Goal: Task Accomplishment & Management: Complete application form

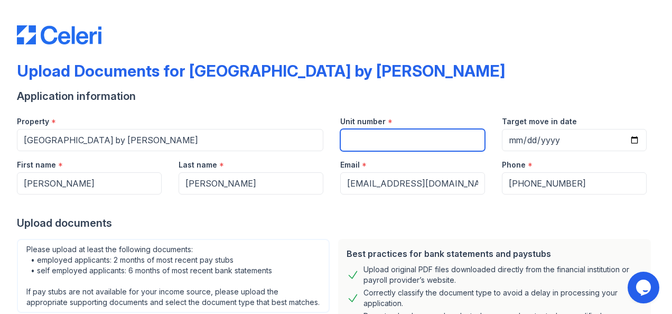
click at [427, 143] on input "Unit number" at bounding box center [412, 140] width 145 height 22
type input "2100"
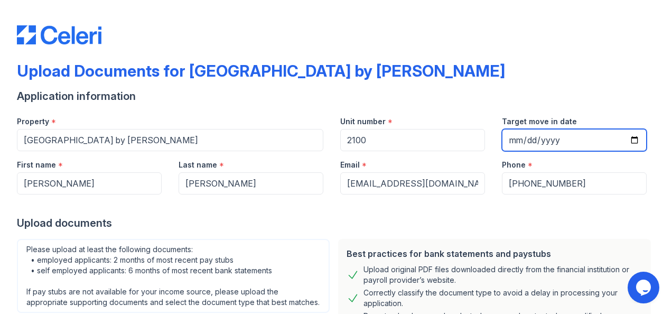
click at [508, 138] on input "Target move in date" at bounding box center [574, 140] width 145 height 22
type input "[DATE]"
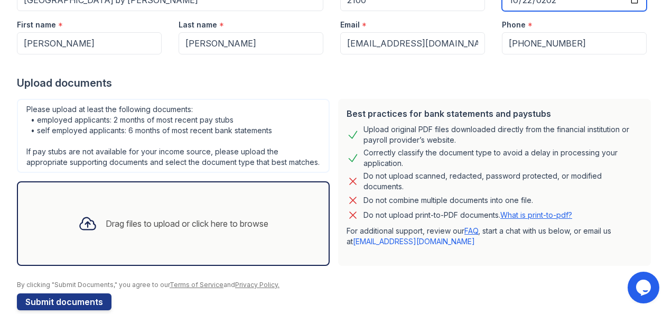
scroll to position [167, 0]
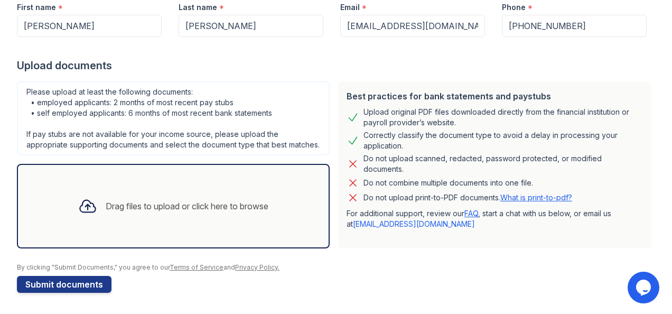
click at [241, 199] on div "Drag files to upload or click here to browse" at bounding box center [173, 206] width 207 height 36
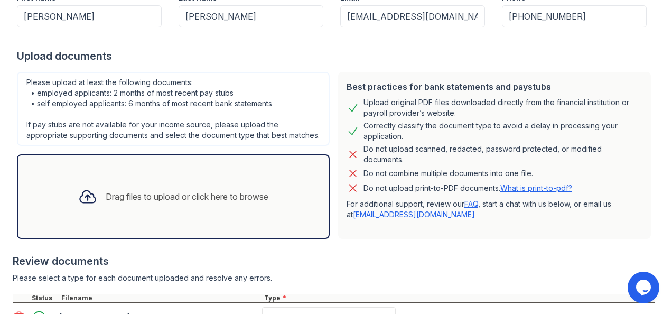
click at [227, 200] on div "Drag files to upload or click here to browse" at bounding box center [187, 196] width 163 height 13
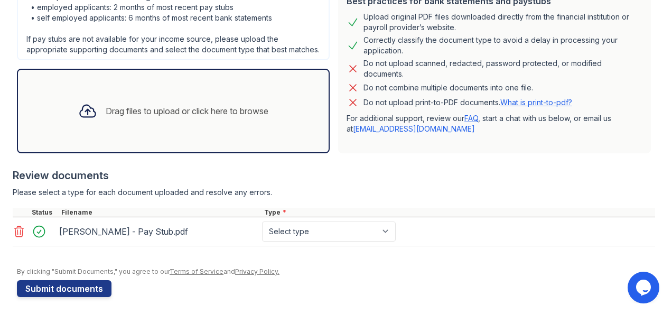
scroll to position [249, 0]
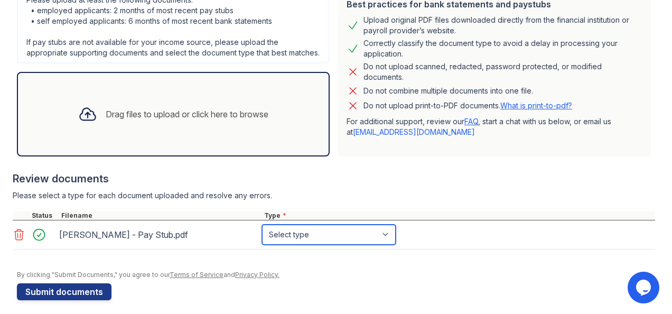
click at [329, 242] on select "Select type Paystub Bank Statement Offer Letter Tax Documents Benefit Award Let…" at bounding box center [329, 234] width 134 height 20
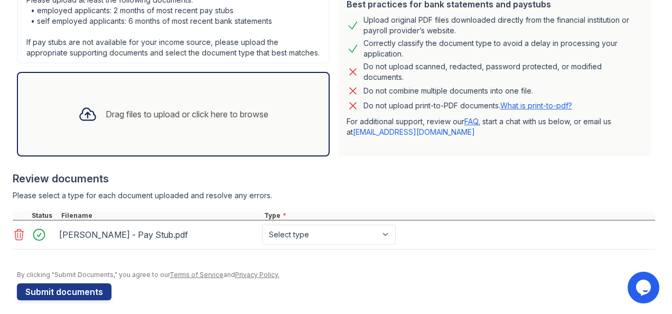
click at [15, 240] on icon at bounding box center [19, 234] width 9 height 11
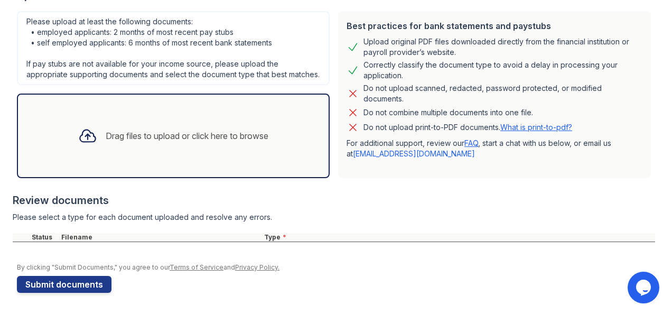
scroll to position [237, 0]
click at [244, 126] on div "Drag files to upload or click here to browse" at bounding box center [173, 136] width 207 height 36
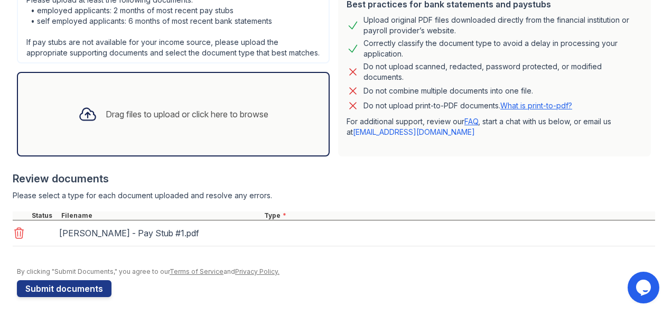
click at [168, 110] on div "Drag files to upload or click here to browse" at bounding box center [173, 114] width 207 height 36
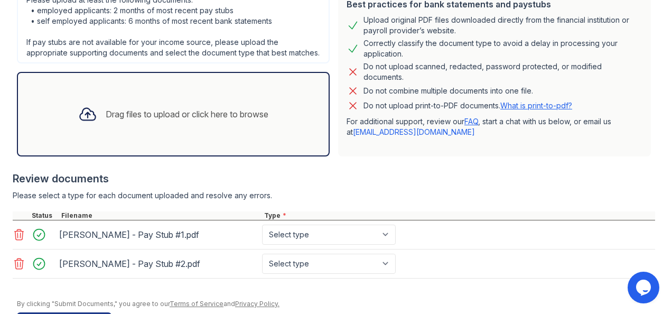
click at [83, 124] on icon at bounding box center [87, 114] width 19 height 19
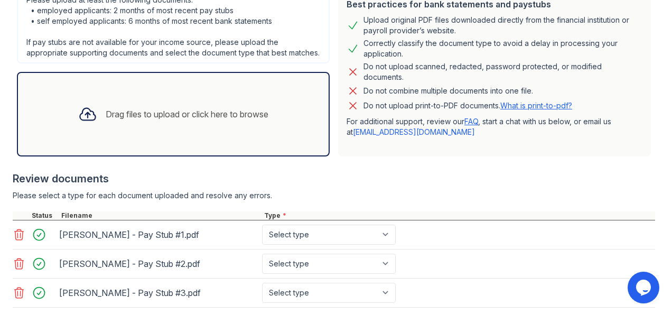
click at [86, 124] on icon at bounding box center [87, 114] width 19 height 19
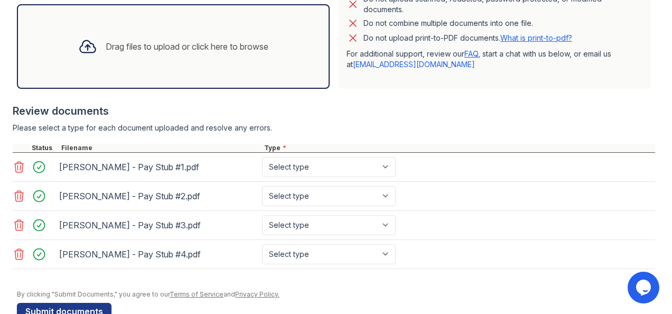
scroll to position [315, 0]
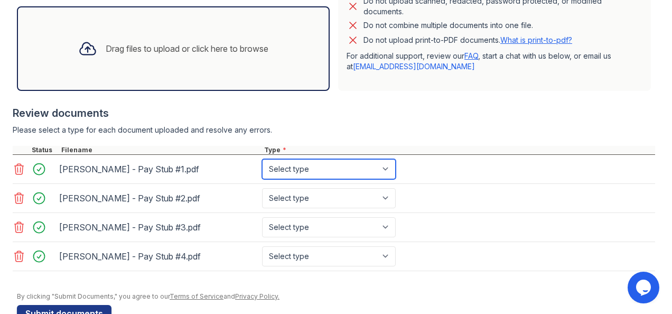
click at [386, 175] on select "Select type Paystub Bank Statement Offer Letter Tax Documents Benefit Award Let…" at bounding box center [329, 169] width 134 height 20
select select "paystub"
click at [262, 168] on select "Select type Paystub Bank Statement Offer Letter Tax Documents Benefit Award Let…" at bounding box center [329, 169] width 134 height 20
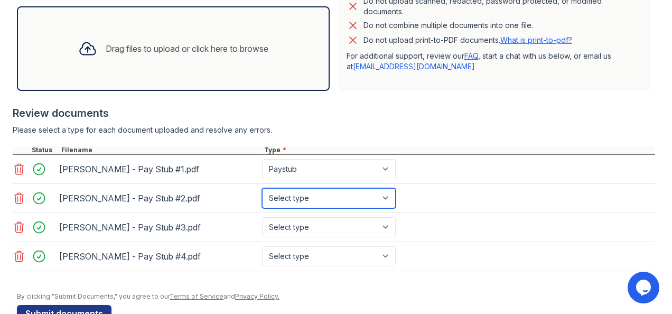
click at [341, 203] on select "Select type Paystub Bank Statement Offer Letter Tax Documents Benefit Award Let…" at bounding box center [329, 198] width 134 height 20
select select "paystub"
click at [262, 197] on select "Select type Paystub Bank Statement Offer Letter Tax Documents Benefit Award Let…" at bounding box center [329, 198] width 134 height 20
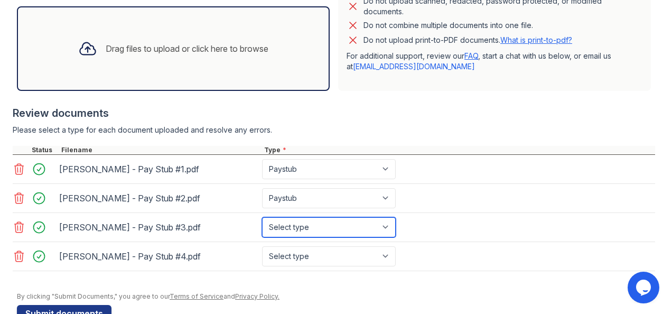
click at [307, 237] on select "Select type Paystub Bank Statement Offer Letter Tax Documents Benefit Award Let…" at bounding box center [329, 227] width 134 height 20
select select "paystub"
click at [262, 226] on select "Select type Paystub Bank Statement Offer Letter Tax Documents Benefit Award Let…" at bounding box center [329, 227] width 134 height 20
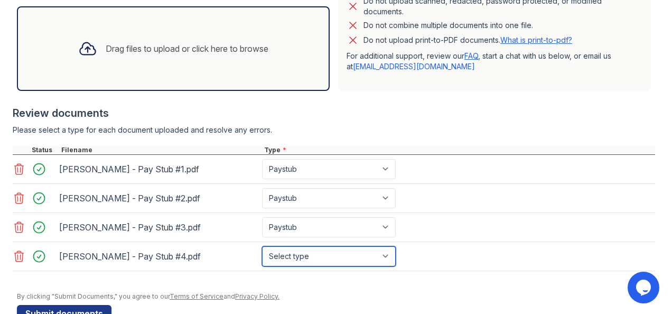
click at [306, 260] on select "Select type Paystub Bank Statement Offer Letter Tax Documents Benefit Award Let…" at bounding box center [329, 256] width 134 height 20
select select "paystub"
click at [262, 254] on select "Select type Paystub Bank Statement Offer Letter Tax Documents Benefit Award Let…" at bounding box center [329, 256] width 134 height 20
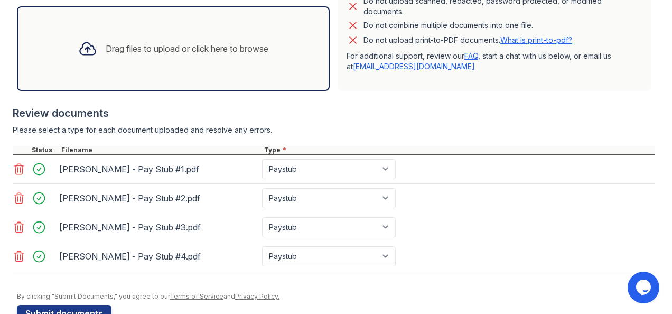
click at [221, 46] on div "Drag files to upload or click here to browse" at bounding box center [173, 49] width 207 height 36
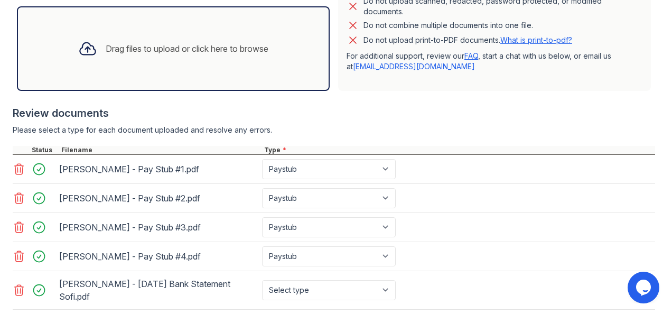
click at [196, 67] on div "Drag files to upload or click here to browse" at bounding box center [173, 49] width 207 height 36
click at [164, 67] on div "Drag files to upload or click here to browse" at bounding box center [173, 49] width 207 height 36
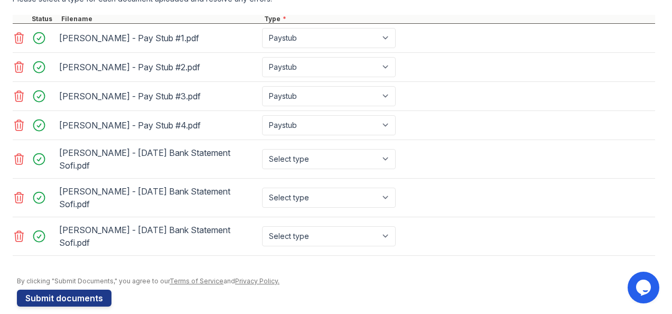
scroll to position [447, 0]
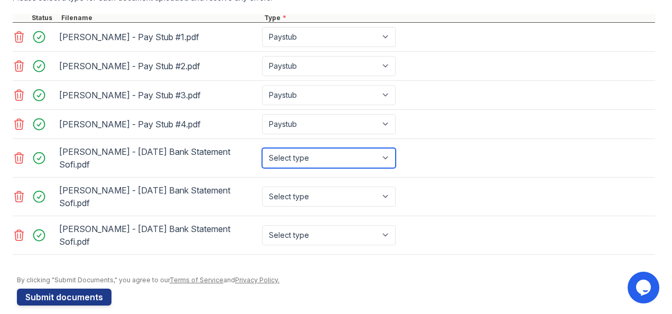
click at [368, 162] on select "Select type Paystub Bank Statement Offer Letter Tax Documents Benefit Award Let…" at bounding box center [329, 158] width 134 height 20
select select "bank_statement"
click at [262, 151] on select "Select type Paystub Bank Statement Offer Letter Tax Documents Benefit Award Let…" at bounding box center [329, 158] width 134 height 20
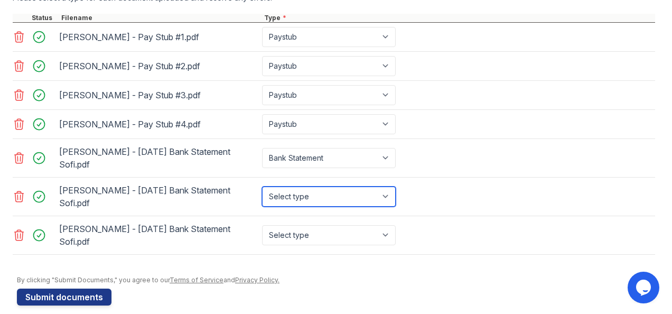
click at [326, 186] on select "Select type Paystub Bank Statement Offer Letter Tax Documents Benefit Award Let…" at bounding box center [329, 196] width 134 height 20
select select "bank_statement"
click at [262, 186] on select "Select type Paystub Bank Statement Offer Letter Tax Documents Benefit Award Let…" at bounding box center [329, 196] width 134 height 20
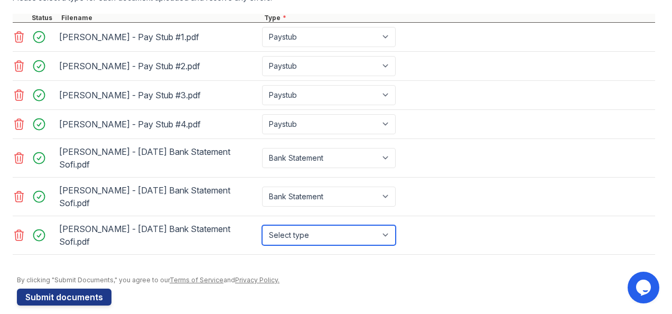
click at [315, 227] on select "Select type Paystub Bank Statement Offer Letter Tax Documents Benefit Award Let…" at bounding box center [329, 235] width 134 height 20
select select "bank_statement"
click at [262, 225] on select "Select type Paystub Bank Statement Offer Letter Tax Documents Benefit Award Let…" at bounding box center [329, 235] width 134 height 20
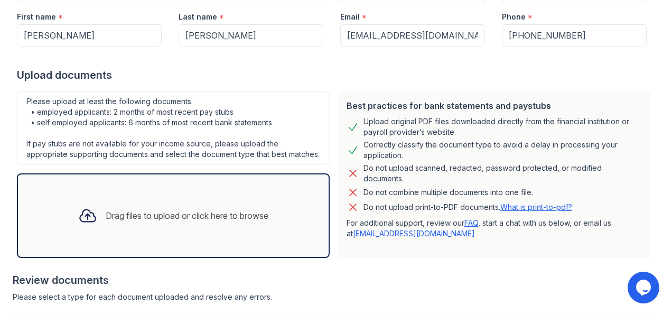
scroll to position [164, 0]
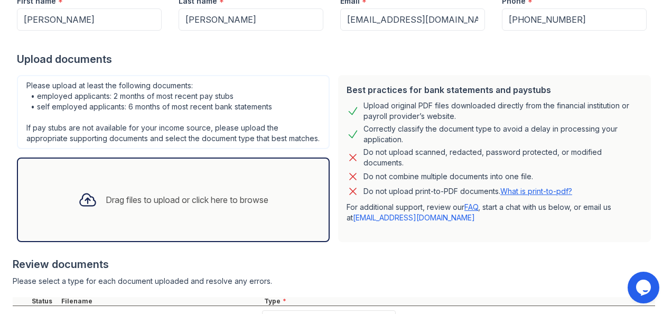
click at [191, 206] on div "Drag files to upload or click here to browse" at bounding box center [187, 199] width 163 height 13
click at [154, 202] on div "Drag files to upload or click here to browse" at bounding box center [173, 200] width 207 height 36
click at [175, 206] on div "Drag files to upload or click here to browse" at bounding box center [187, 199] width 163 height 13
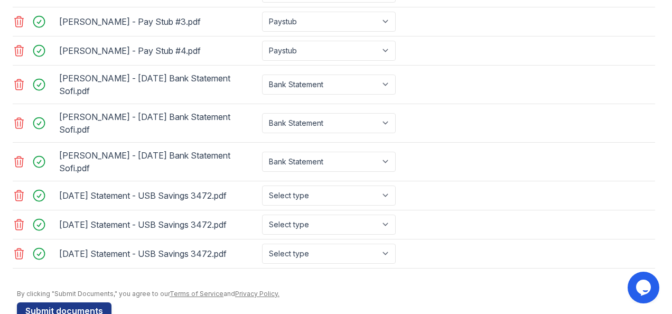
scroll to position [531, 0]
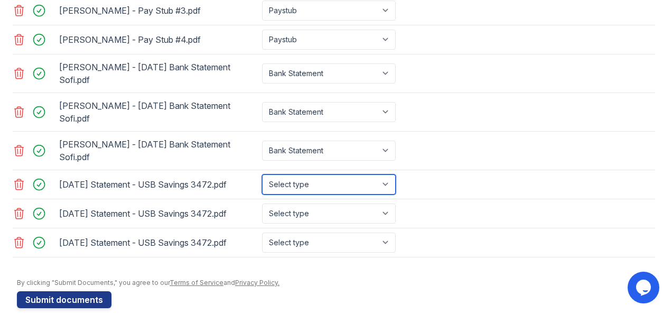
click at [360, 174] on select "Select type Paystub Bank Statement Offer Letter Tax Documents Benefit Award Let…" at bounding box center [329, 184] width 134 height 20
select select "bank_statement"
click at [262, 174] on select "Select type Paystub Bank Statement Offer Letter Tax Documents Benefit Award Let…" at bounding box center [329, 184] width 134 height 20
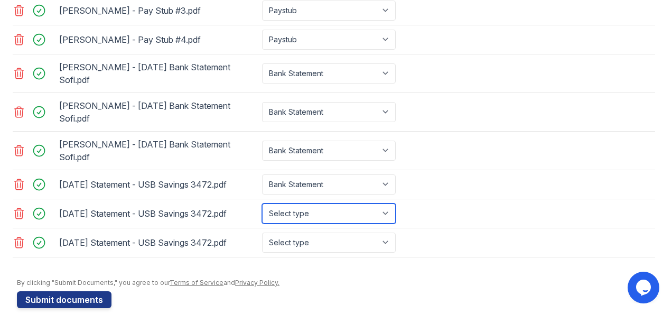
click at [328, 203] on select "Select type Paystub Bank Statement Offer Letter Tax Documents Benefit Award Let…" at bounding box center [329, 213] width 134 height 20
select select "bank_statement"
click at [262, 203] on select "Select type Paystub Bank Statement Offer Letter Tax Documents Benefit Award Let…" at bounding box center [329, 213] width 134 height 20
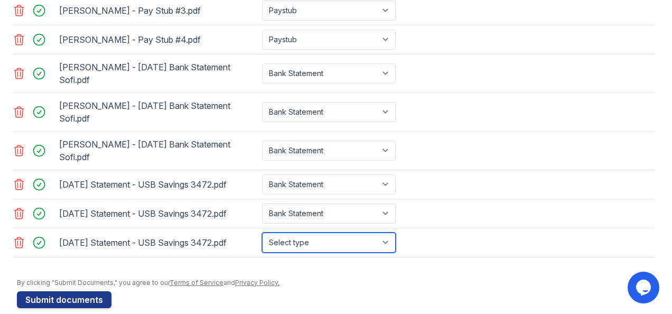
click at [312, 232] on select "Select type Paystub Bank Statement Offer Letter Tax Documents Benefit Award Let…" at bounding box center [329, 242] width 134 height 20
select select "bank_statement"
click at [262, 232] on select "Select type Paystub Bank Statement Offer Letter Tax Documents Benefit Award Let…" at bounding box center [329, 242] width 134 height 20
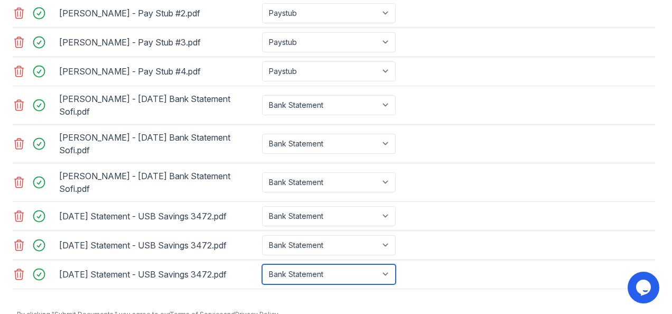
scroll to position [532, 0]
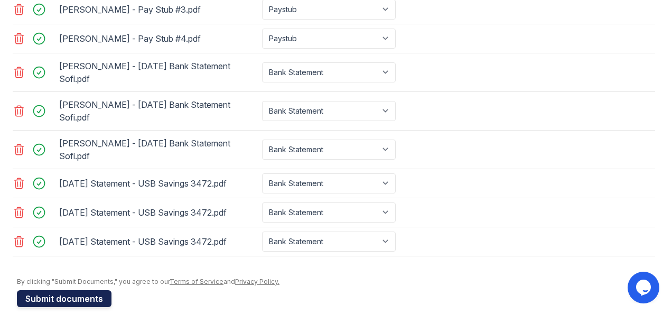
click at [81, 290] on button "Submit documents" at bounding box center [64, 298] width 95 height 17
